Goal: Navigation & Orientation: Understand site structure

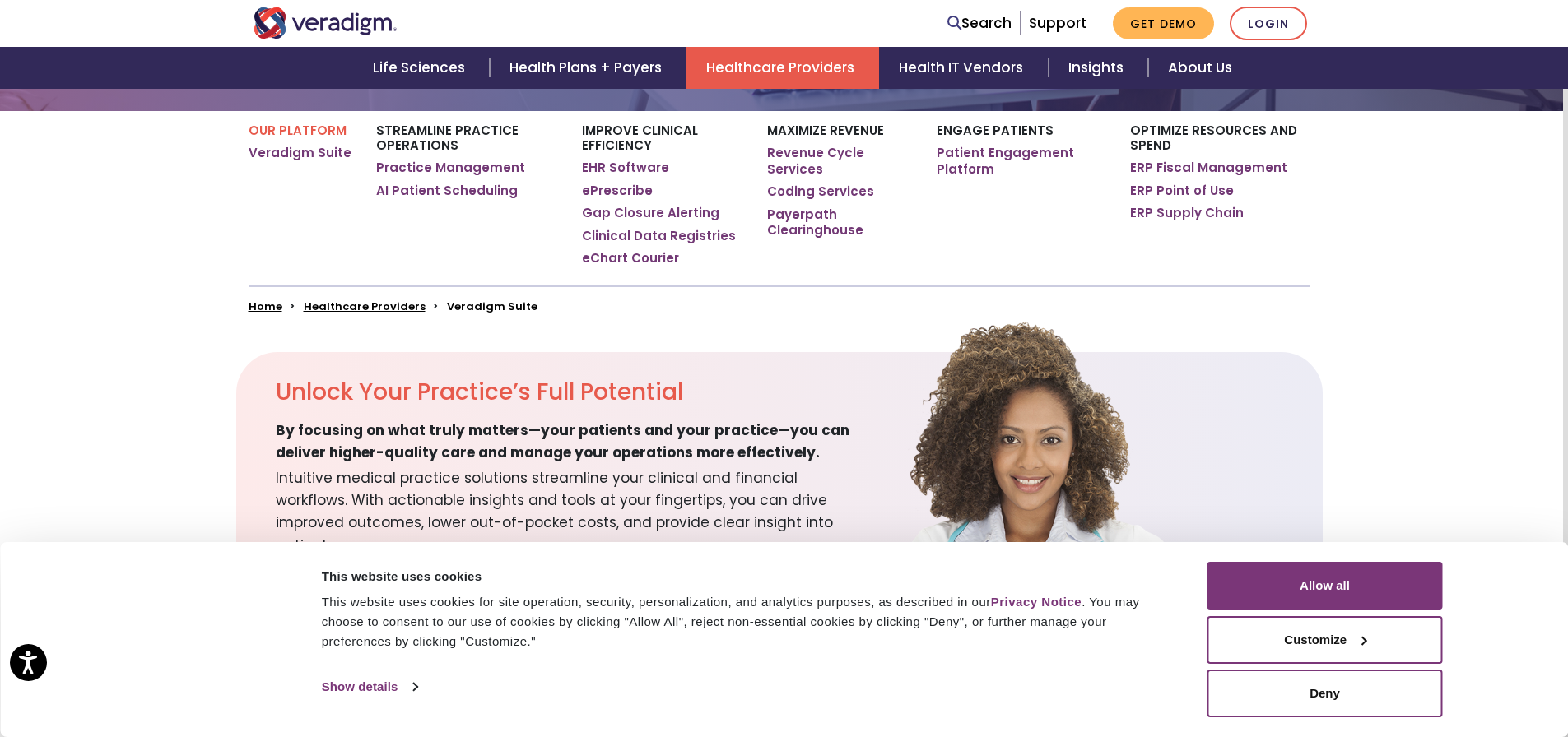
scroll to position [341, 5]
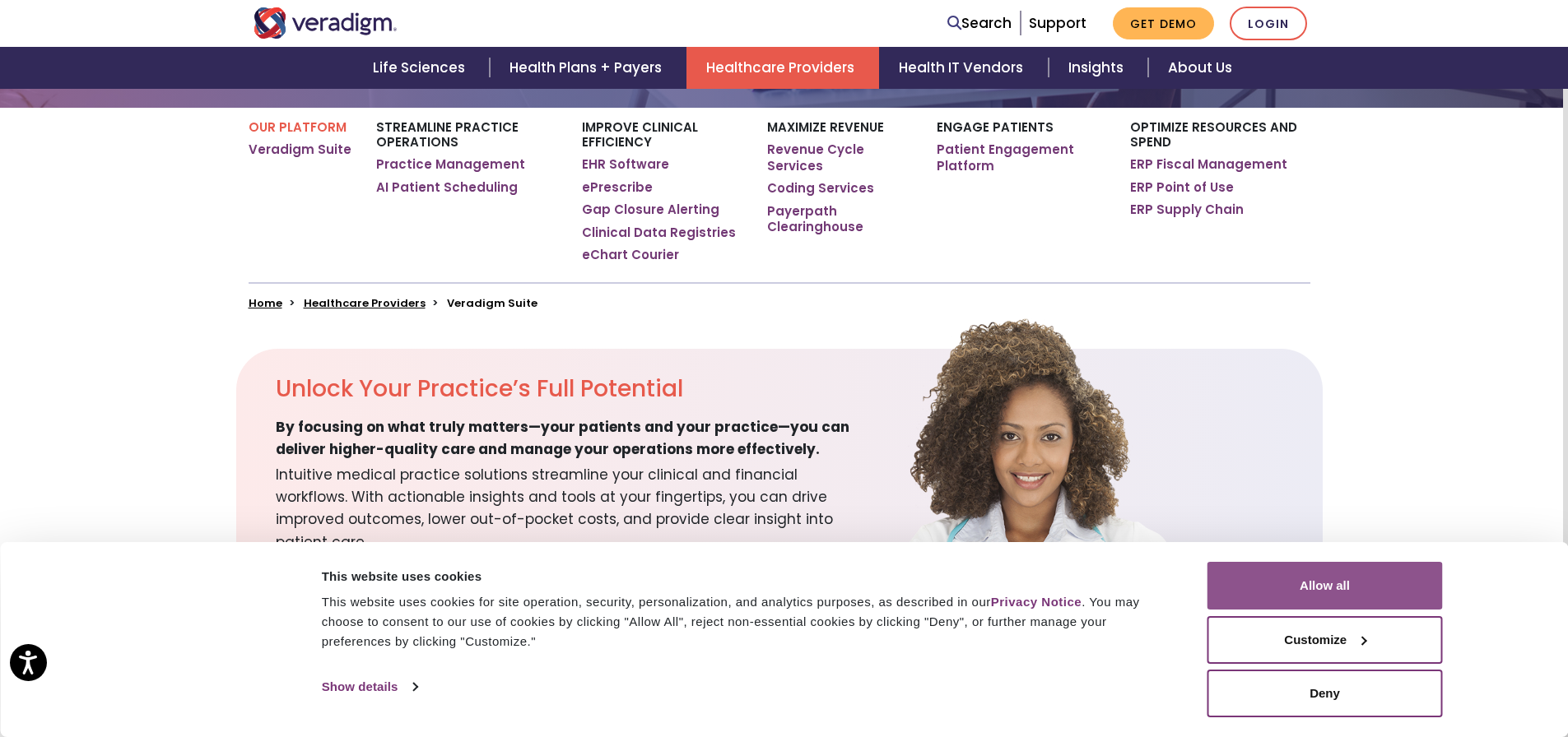
click at [1268, 580] on button "Allow all" at bounding box center [1325, 585] width 235 height 47
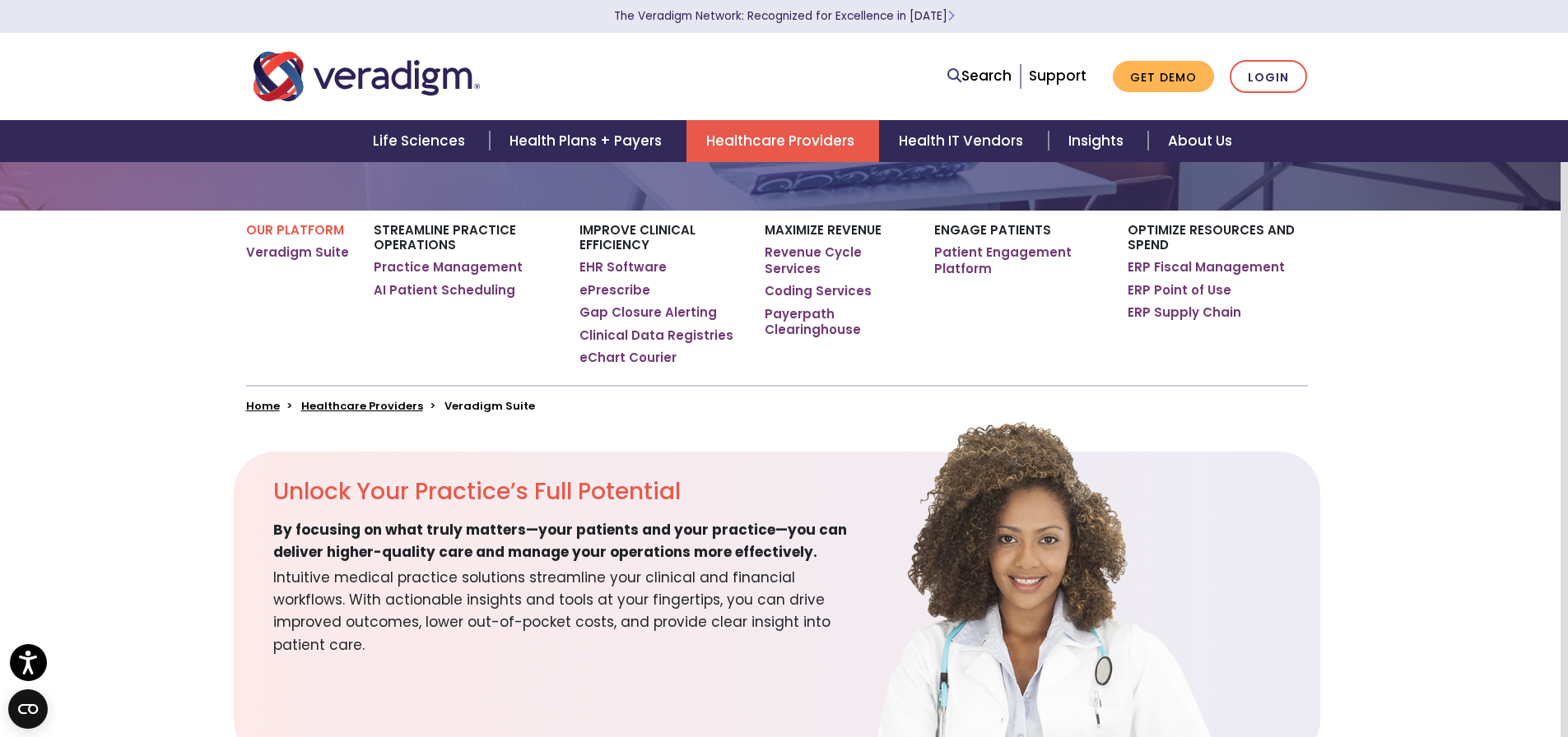
scroll to position [0, 8]
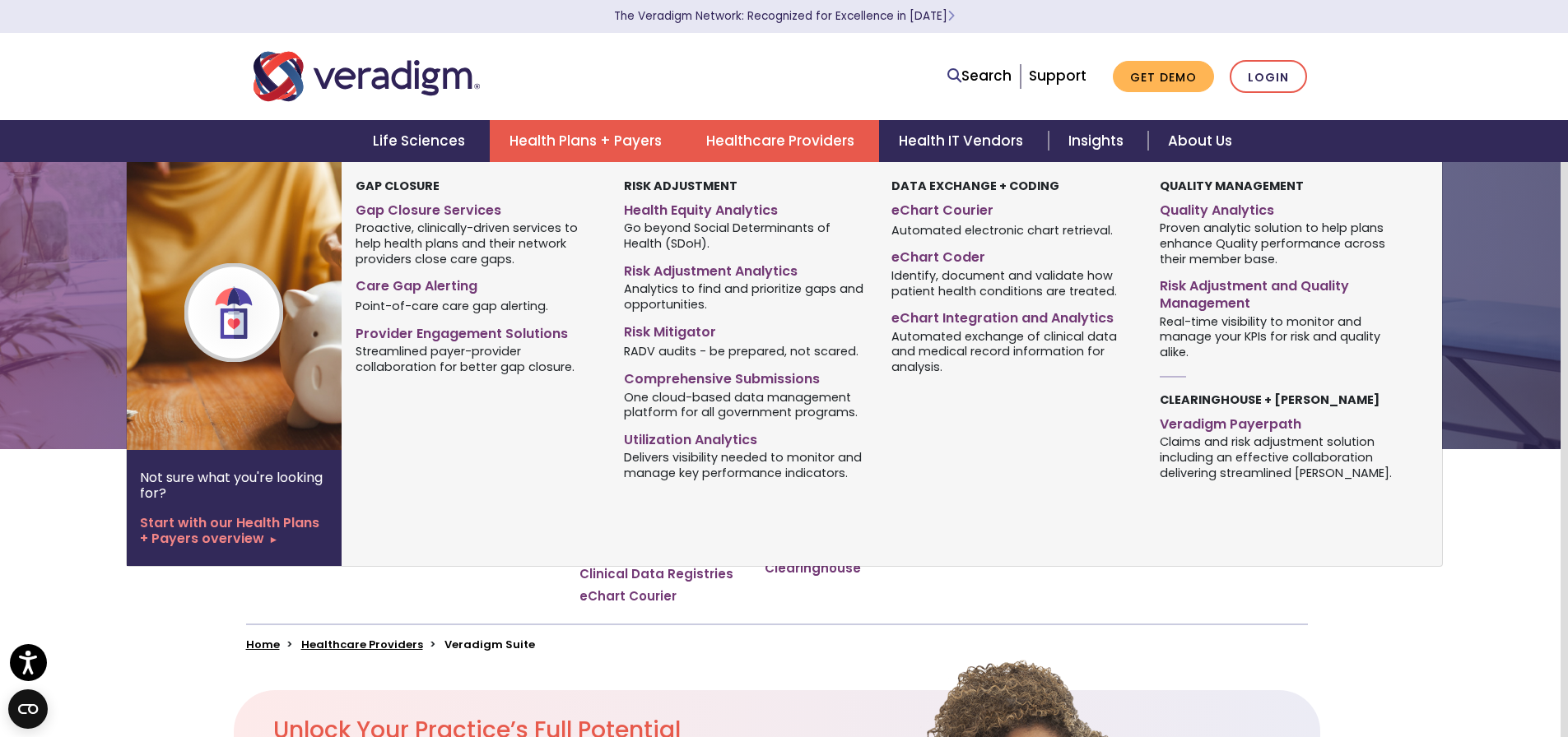
click at [597, 138] on link "Health Plans + Payers" at bounding box center [588, 141] width 196 height 42
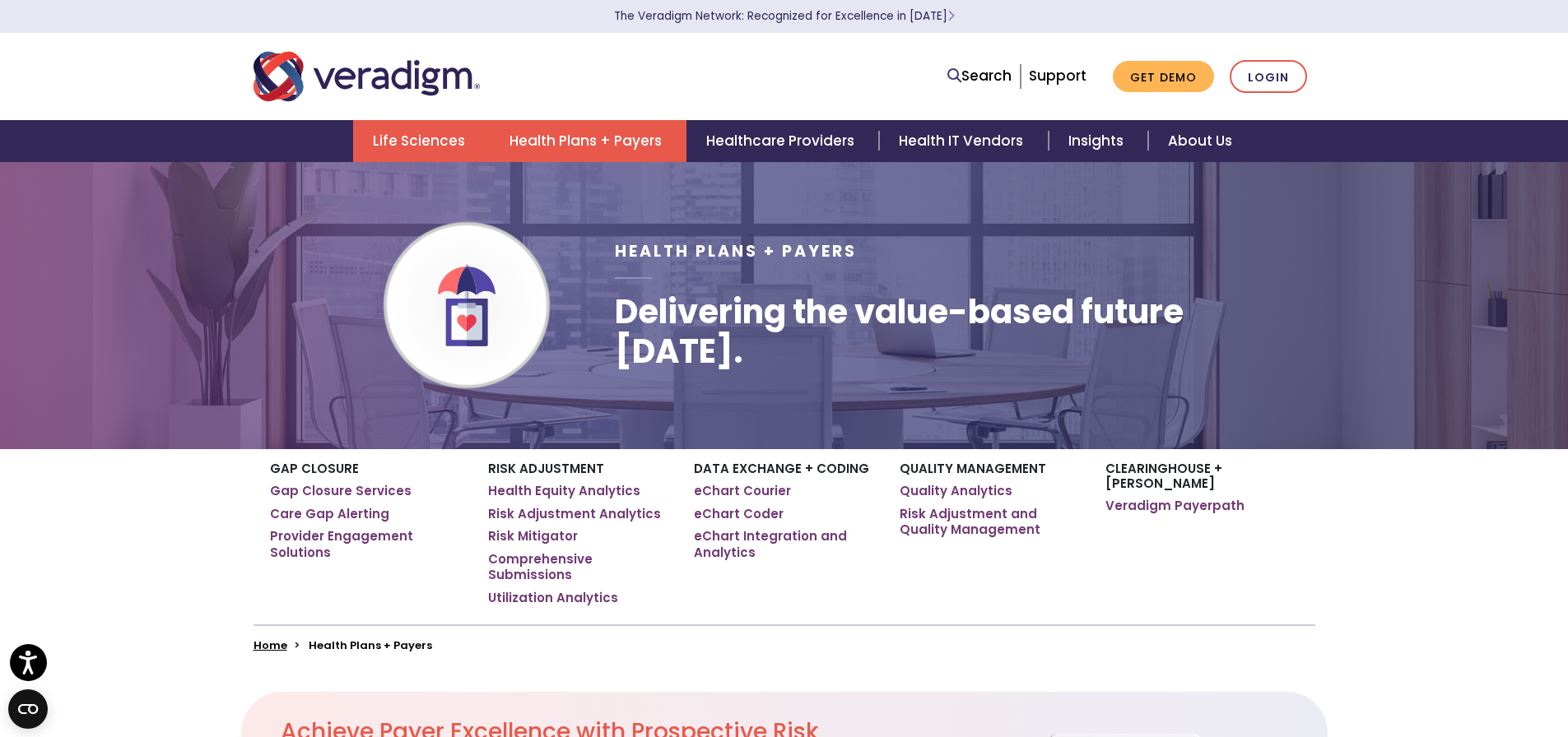
click at [440, 134] on link "Life Sciences" at bounding box center [421, 141] width 137 height 42
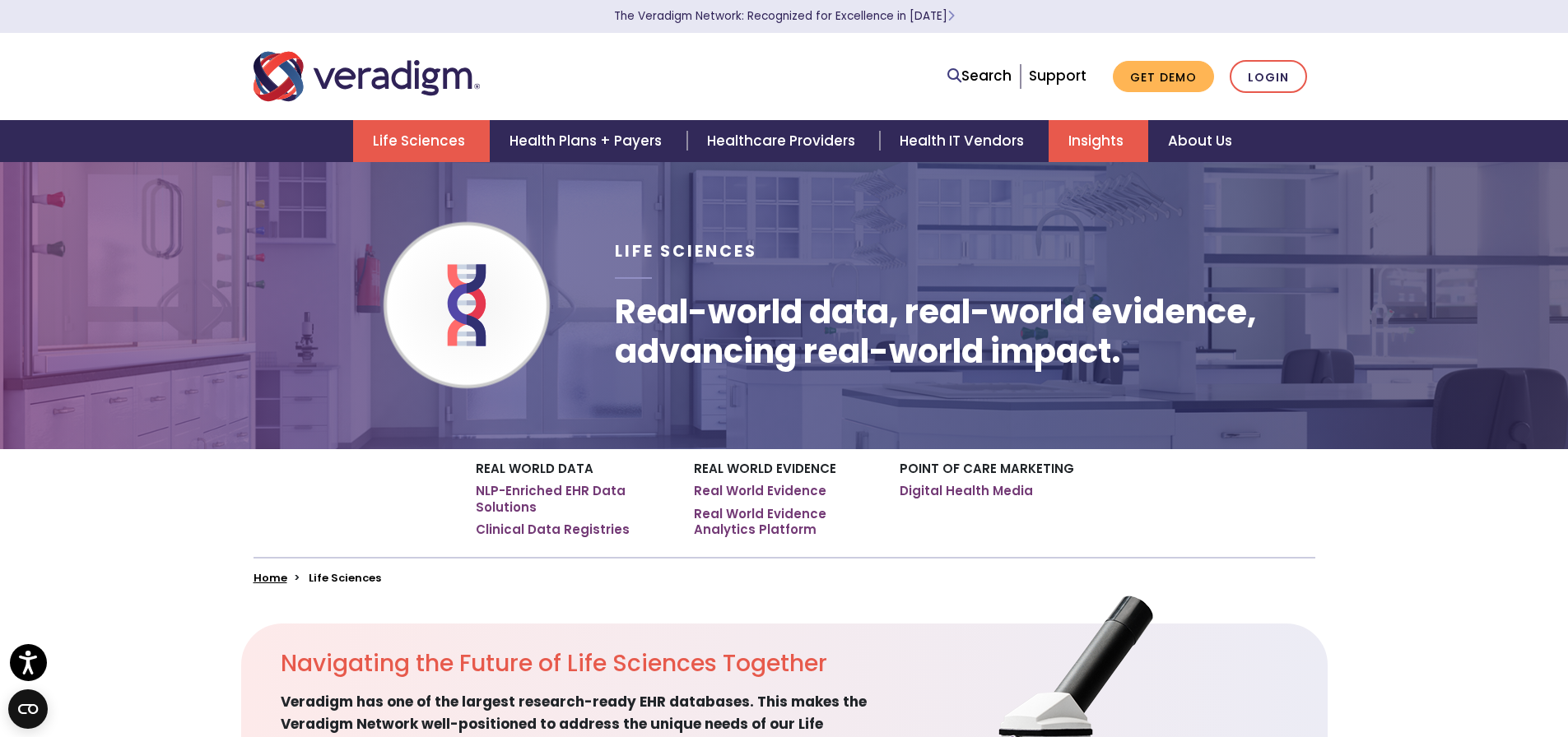
click at [1083, 131] on link "Insights" at bounding box center [1098, 141] width 100 height 42
